Goal: Task Accomplishment & Management: Complete application form

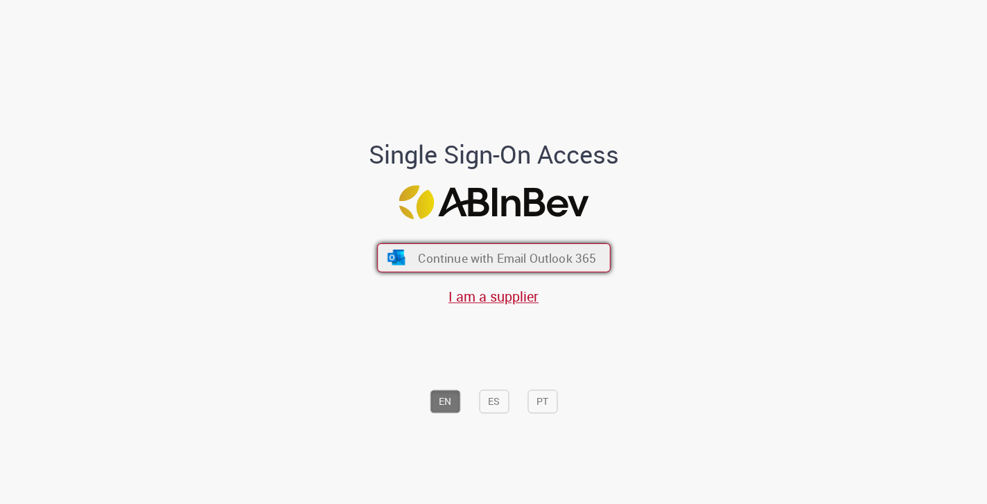
click at [484, 261] on span "Continue with Email Outlook 365" at bounding box center [507, 258] width 178 height 16
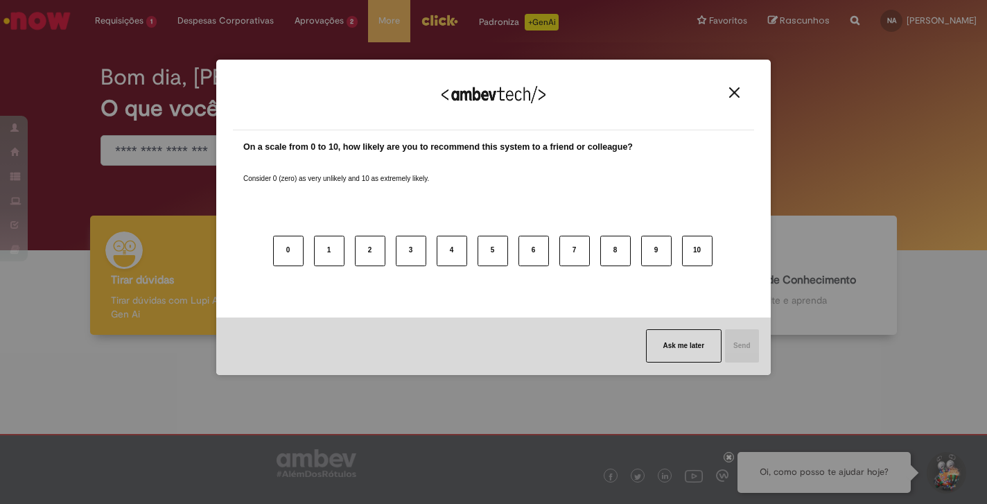
click at [740, 90] on button "Close" at bounding box center [734, 93] width 19 height 12
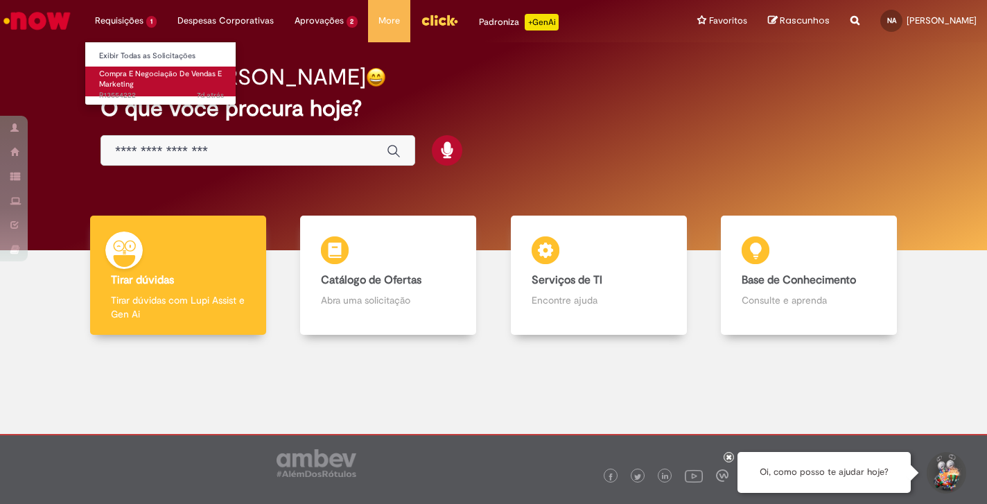
click at [137, 78] on span "Compra E Negociação De Vendas E Marketing" at bounding box center [160, 79] width 123 height 21
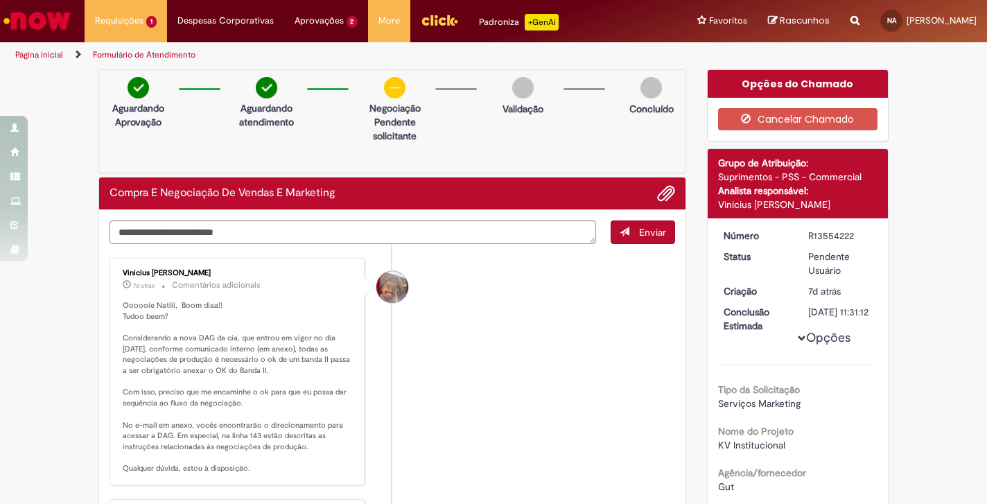
click at [178, 230] on textarea "Digite sua mensagem aqui..." at bounding box center [353, 232] width 487 height 24
click at [661, 191] on span "Adicionar anexos" at bounding box center [666, 194] width 17 height 17
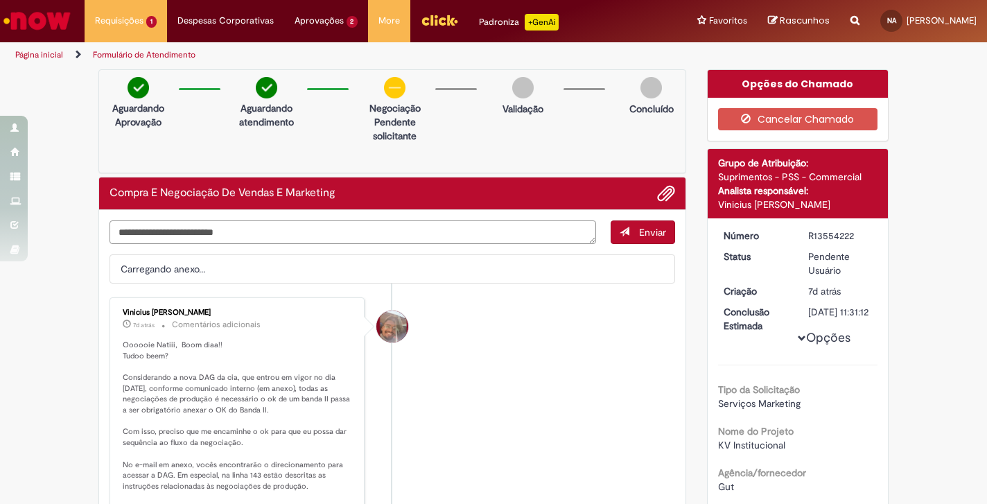
click at [268, 234] on textarea "Digite sua mensagem aqui..." at bounding box center [353, 232] width 487 height 24
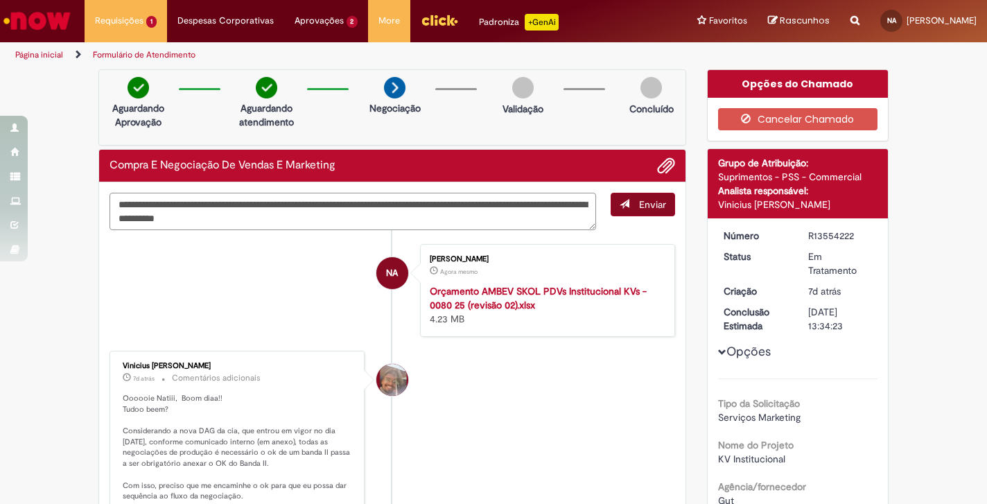
type textarea "**********"
click at [655, 203] on span "Enviar" at bounding box center [652, 204] width 27 height 12
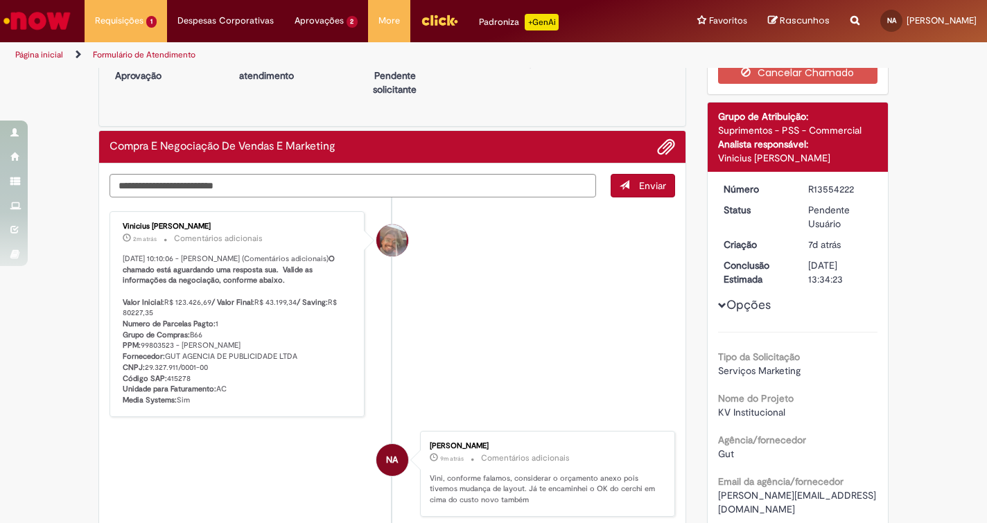
scroll to position [85, 0]
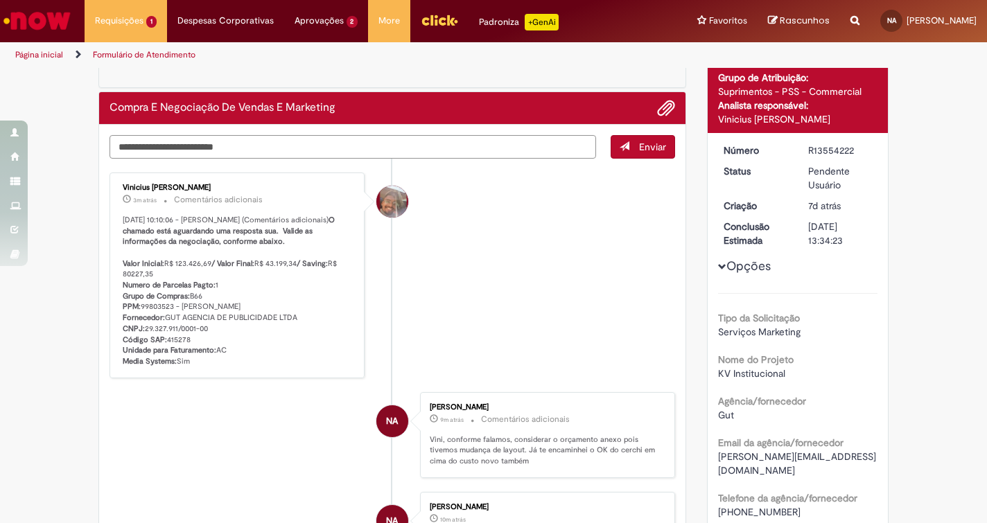
click at [280, 143] on textarea "Digite sua mensagem aqui..." at bounding box center [353, 147] width 487 height 24
type textarea "**"
click at [648, 147] on span "Enviar" at bounding box center [652, 147] width 27 height 12
